Goal: Task Accomplishment & Management: Manage account settings

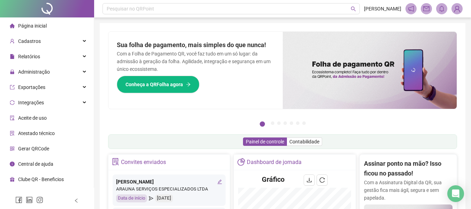
click at [36, 57] on span "Relatórios" at bounding box center [29, 57] width 22 height 6
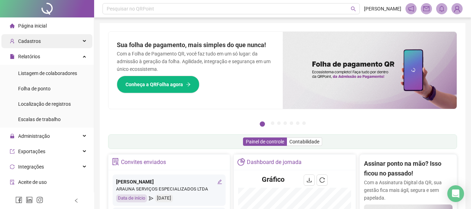
click at [49, 40] on div "Cadastros" at bounding box center [46, 41] width 91 height 14
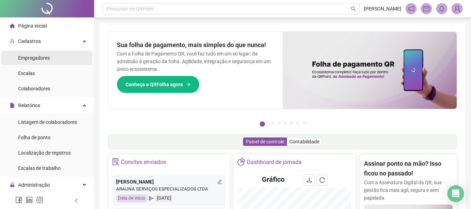
click at [47, 63] on div "Empregadores" at bounding box center [34, 58] width 32 height 14
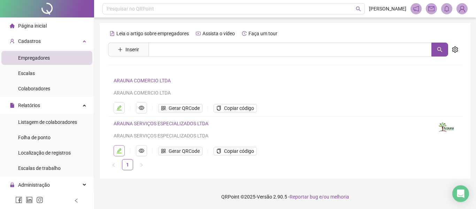
click at [115, 152] on button "button" at bounding box center [119, 150] width 11 height 11
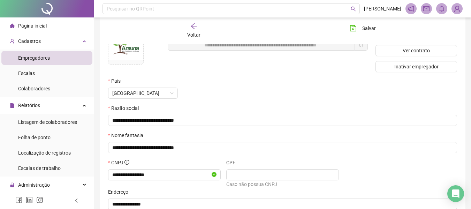
scroll to position [70, 0]
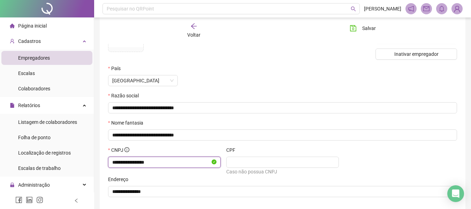
click at [151, 162] on input "**********" at bounding box center [161, 162] width 98 height 8
click at [194, 34] on span "Voltar" at bounding box center [193, 35] width 13 height 6
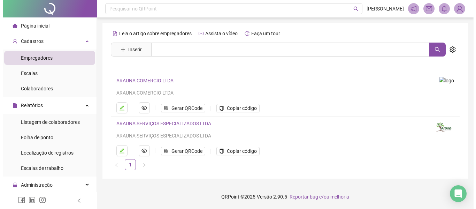
scroll to position [0, 0]
